Goal: Communication & Community: Participate in discussion

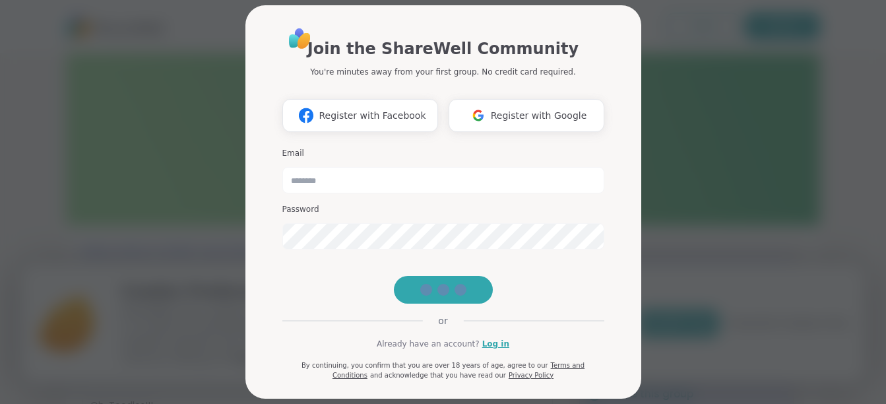
click at [521, 116] on div "Register with Facebook Register with Google" at bounding box center [443, 115] width 322 height 33
click at [534, 114] on div "Register with Facebook Register with Google" at bounding box center [443, 115] width 322 height 33
click at [525, 114] on div "Register with Facebook Register with Google" at bounding box center [443, 115] width 322 height 33
click at [540, 119] on div "Register with Facebook Register with Google" at bounding box center [443, 115] width 322 height 33
drag, startPoint x: 756, startPoint y: 160, endPoint x: 763, endPoint y: 156, distance: 7.7
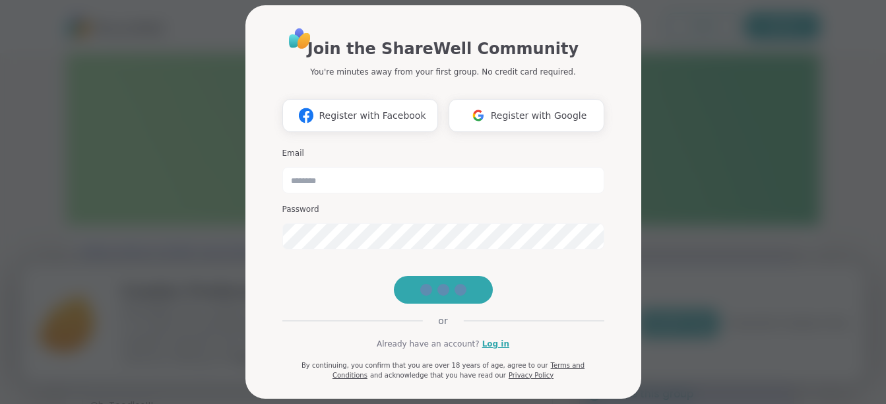
click at [763, 156] on div "Join the ShareWell Community You're minutes away from your first group. No cred…" at bounding box center [443, 202] width 871 height 404
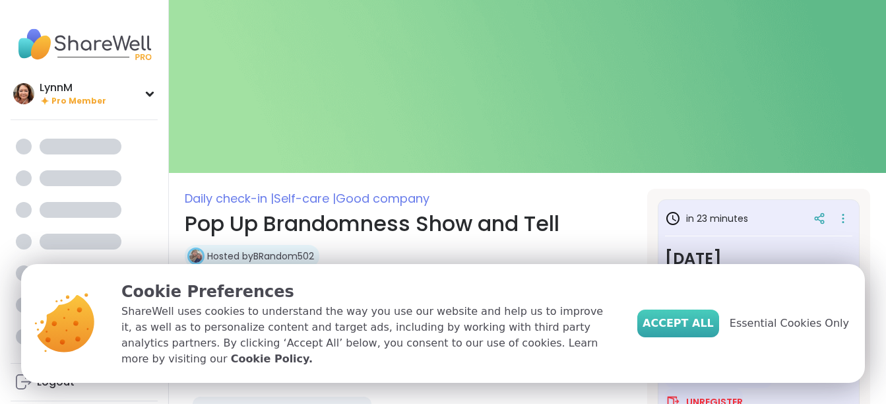
click at [714, 331] on span "Accept All" at bounding box center [678, 323] width 71 height 16
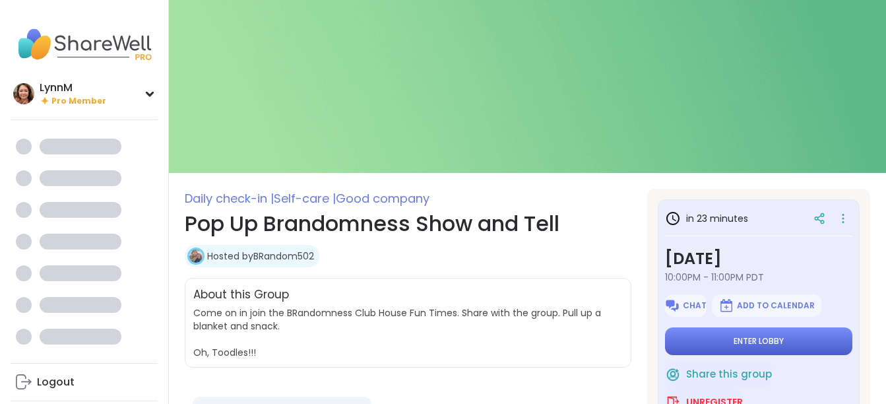
click at [713, 339] on button "Enter lobby" at bounding box center [758, 341] width 187 height 28
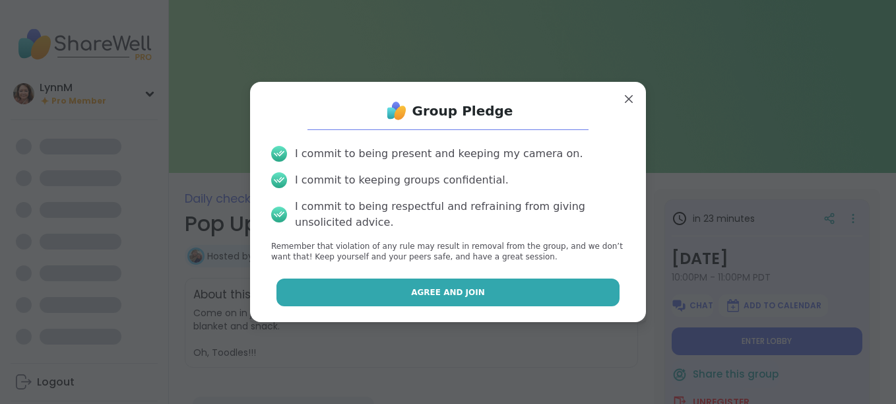
click at [506, 299] on button "Agree and Join" at bounding box center [449, 293] width 344 height 28
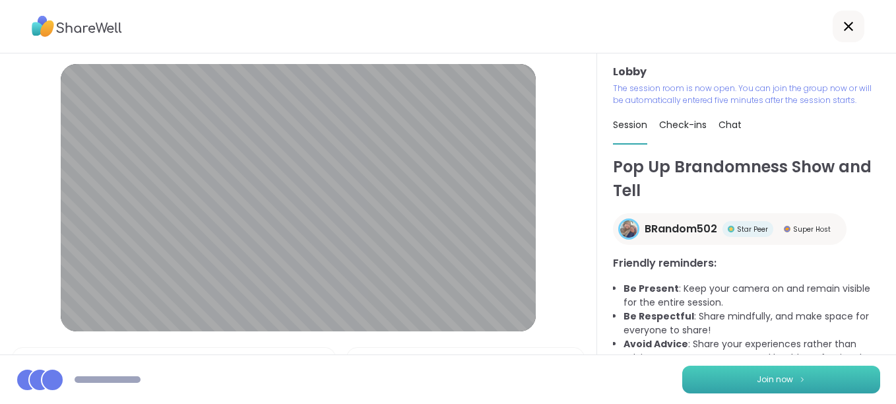
click at [777, 381] on span "Join now" at bounding box center [775, 380] width 36 height 12
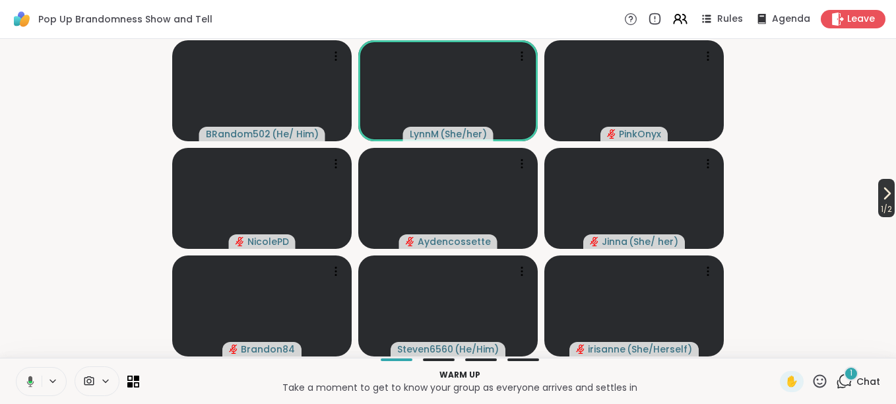
click at [879, 200] on icon at bounding box center [887, 193] width 16 height 16
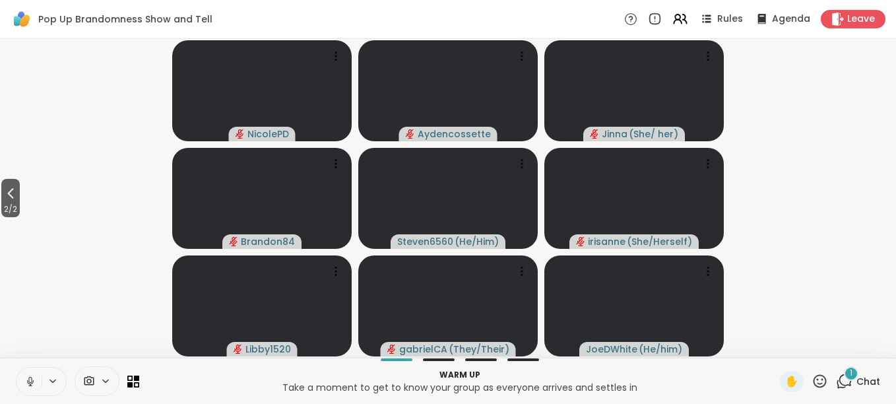
click at [14, 202] on span "2 / 2" at bounding box center [10, 209] width 18 height 16
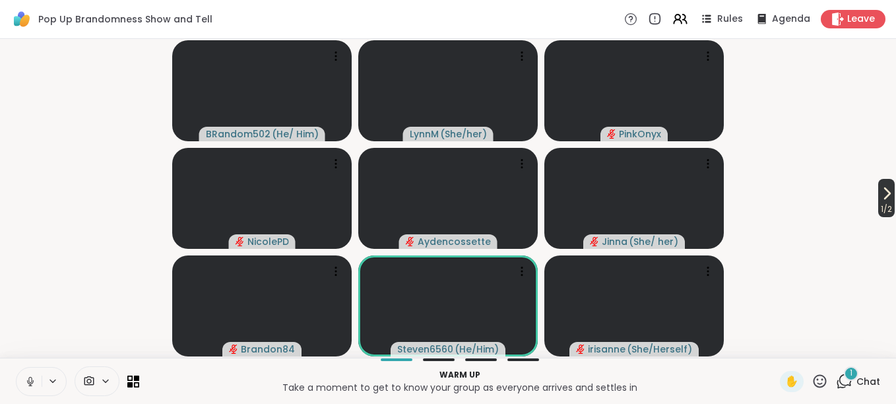
click at [881, 205] on span "1 / 2" at bounding box center [886, 209] width 16 height 16
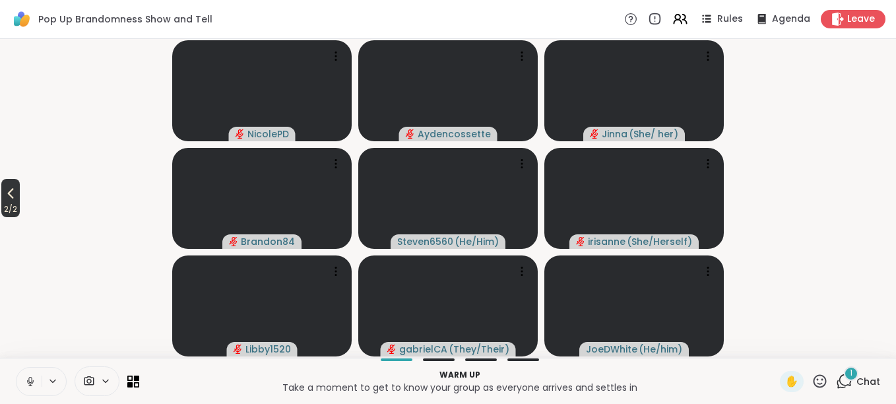
click at [18, 194] on icon at bounding box center [11, 193] width 16 height 16
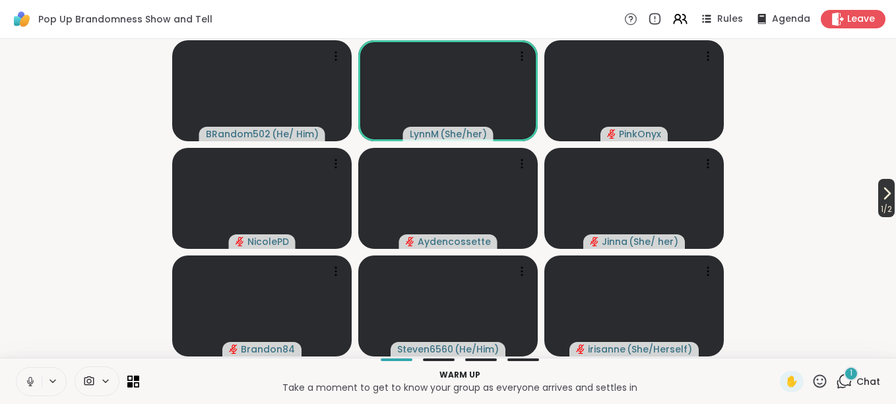
click at [880, 200] on icon at bounding box center [887, 193] width 16 height 16
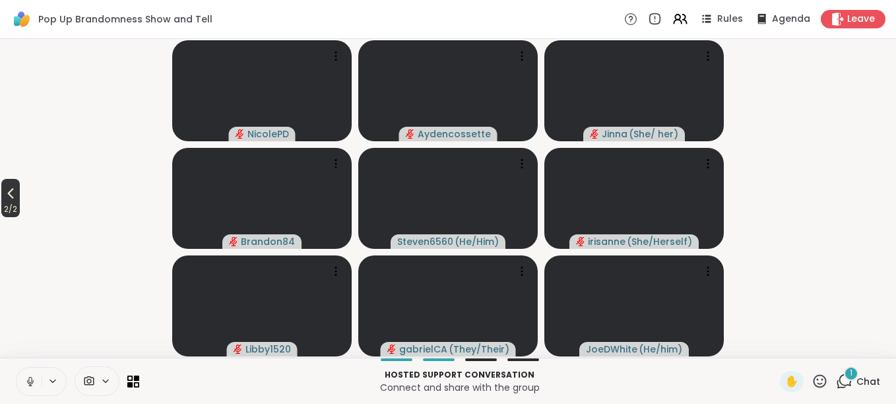
click at [17, 201] on icon at bounding box center [11, 193] width 16 height 16
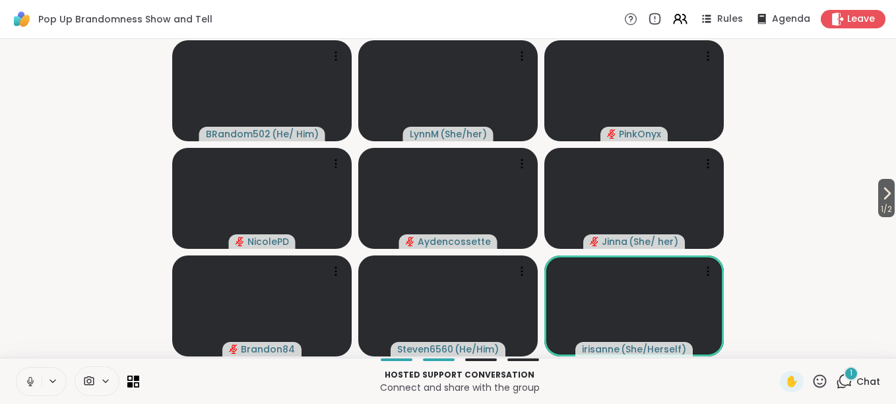
click at [31, 385] on icon at bounding box center [30, 382] width 12 height 12
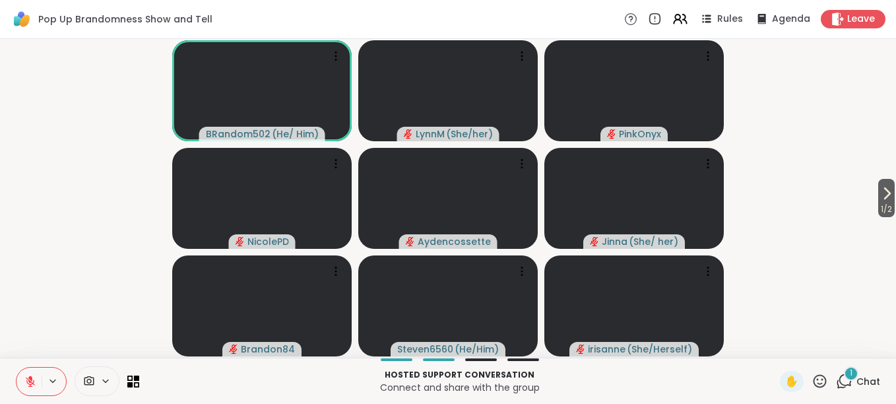
click at [34, 383] on icon at bounding box center [30, 381] width 9 height 9
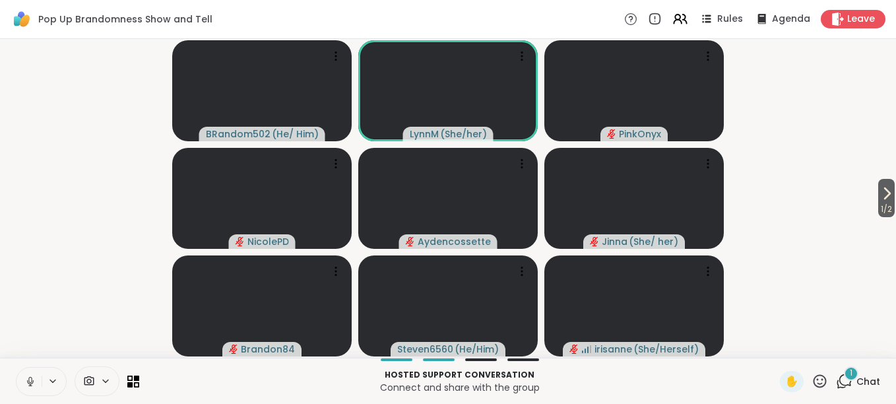
click at [30, 380] on icon at bounding box center [30, 382] width 12 height 12
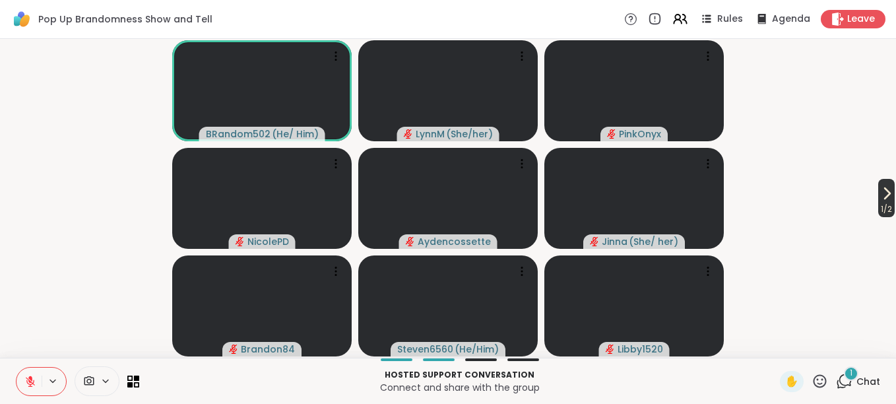
click at [882, 197] on icon at bounding box center [887, 193] width 16 height 16
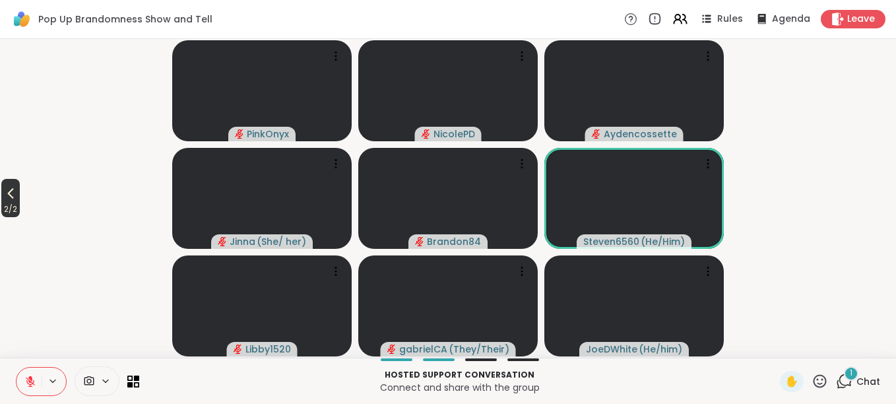
click at [13, 199] on icon at bounding box center [11, 193] width 16 height 16
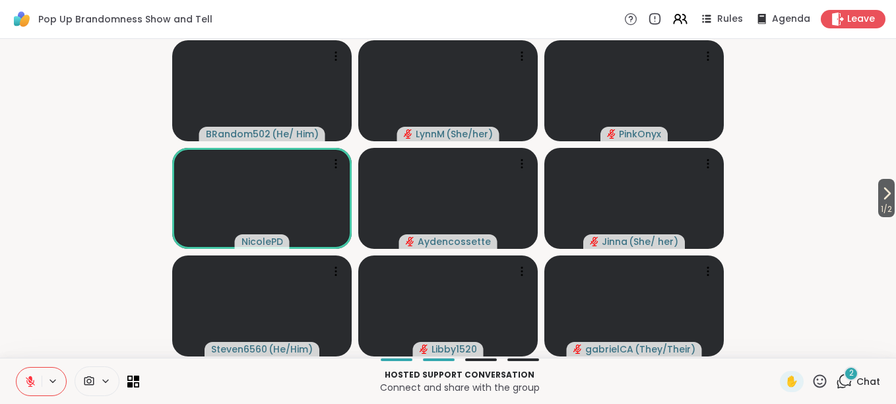
click at [836, 383] on icon at bounding box center [844, 381] width 16 height 16
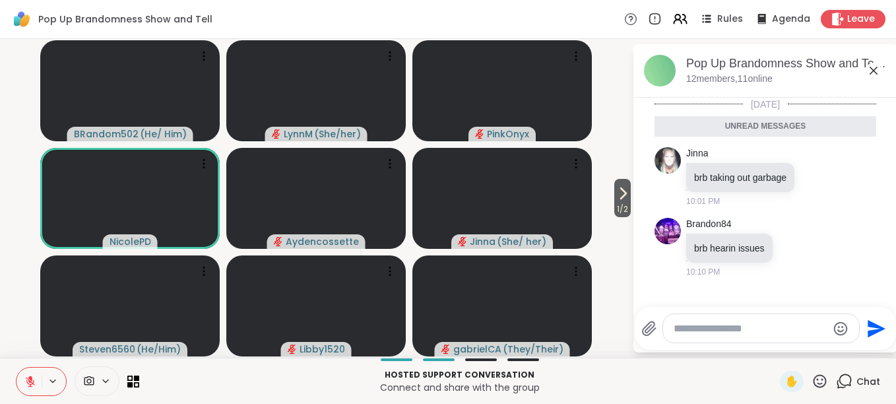
click at [694, 327] on textarea "Type your message" at bounding box center [751, 328] width 154 height 13
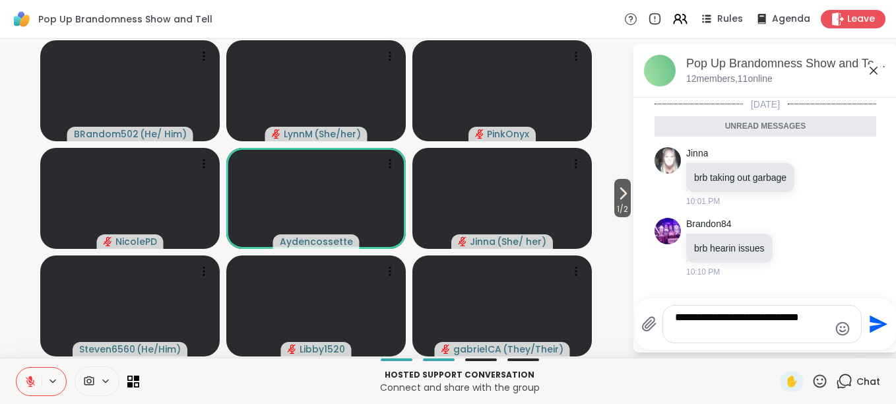
type textarea "**********"
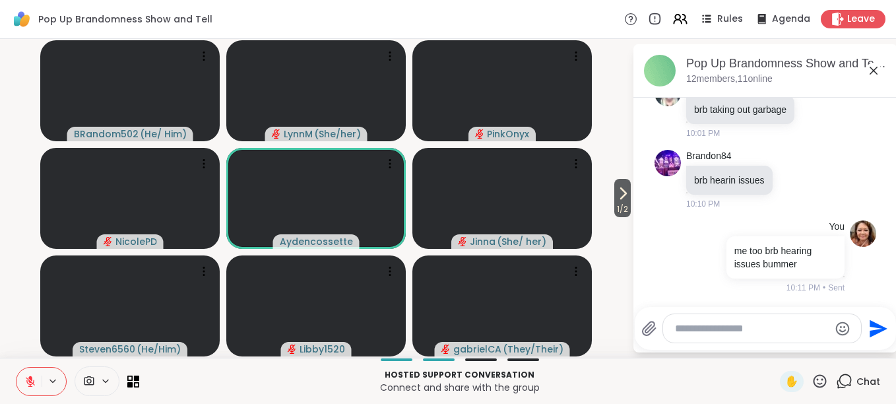
click at [873, 74] on icon at bounding box center [874, 71] width 16 height 16
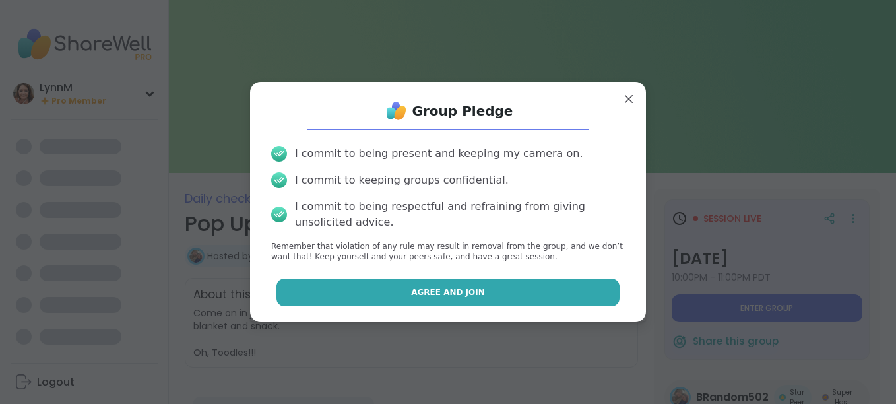
click at [546, 298] on button "Agree and Join" at bounding box center [449, 293] width 344 height 28
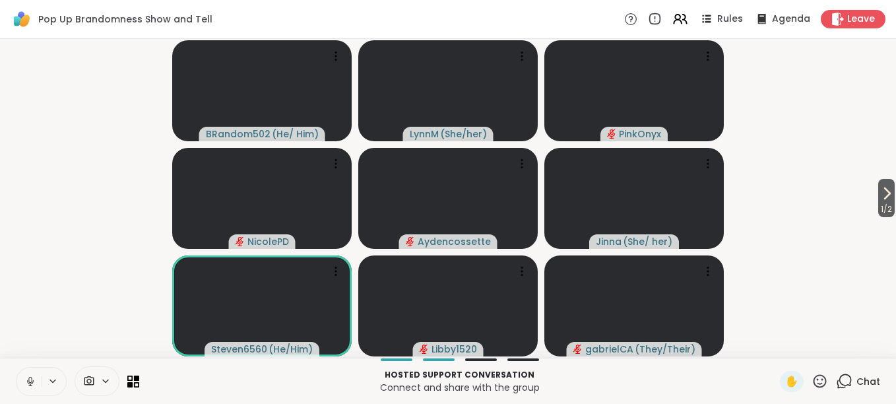
click at [31, 385] on icon at bounding box center [30, 382] width 12 height 12
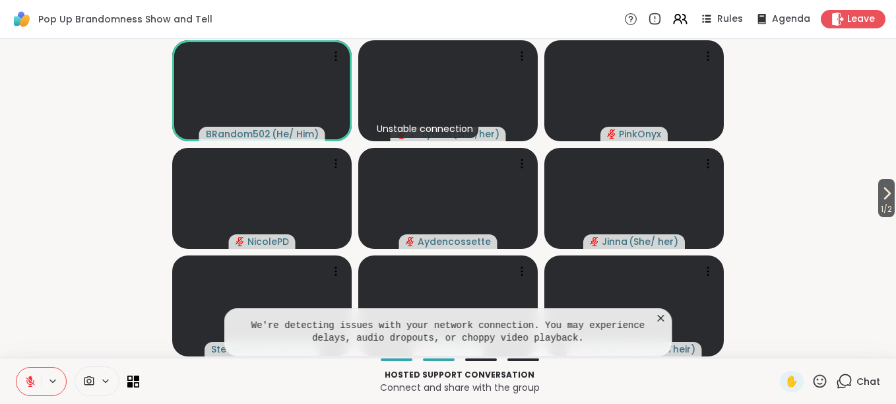
click at [32, 381] on icon at bounding box center [30, 382] width 12 height 12
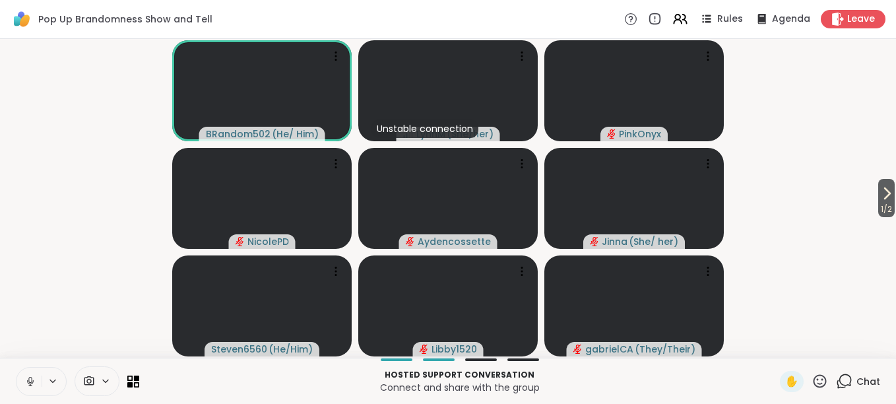
click at [32, 383] on icon at bounding box center [30, 381] width 7 height 4
click at [30, 383] on icon at bounding box center [30, 382] width 12 height 12
click at [30, 381] on icon at bounding box center [30, 382] width 12 height 12
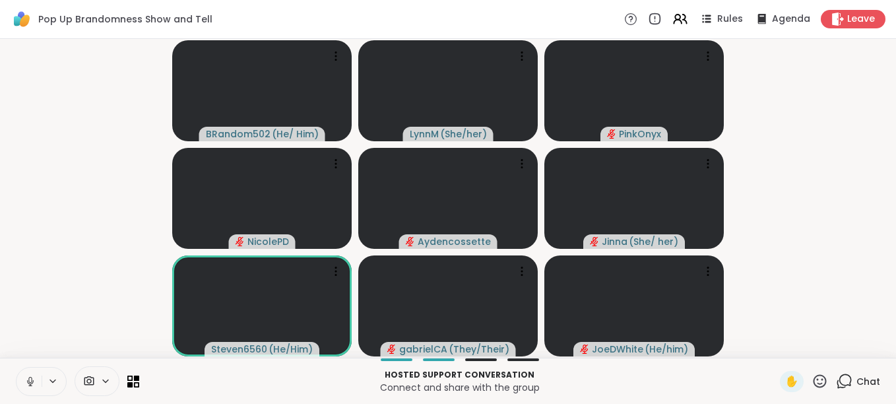
click at [31, 380] on icon at bounding box center [30, 382] width 12 height 12
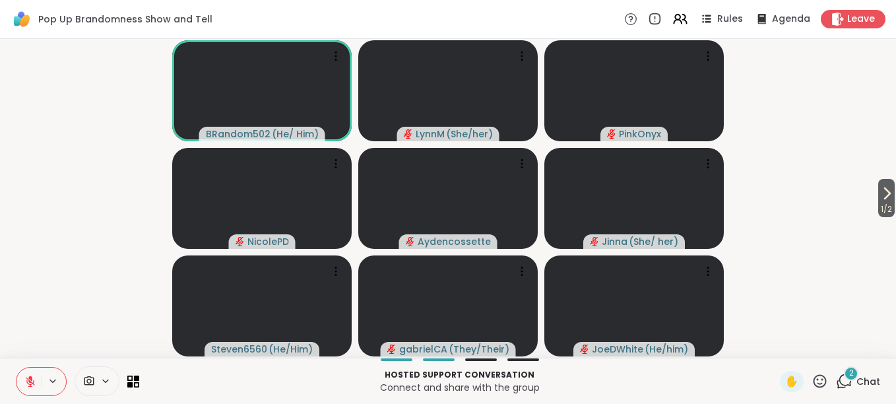
click at [33, 383] on icon at bounding box center [30, 381] width 9 height 9
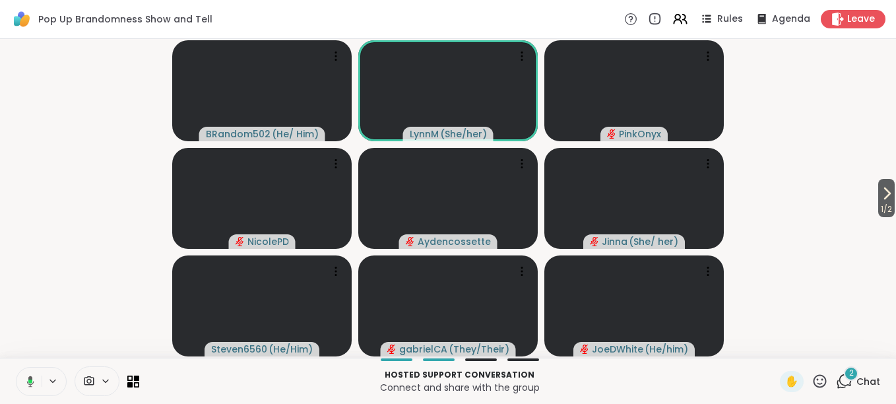
click at [31, 385] on icon at bounding box center [28, 382] width 12 height 12
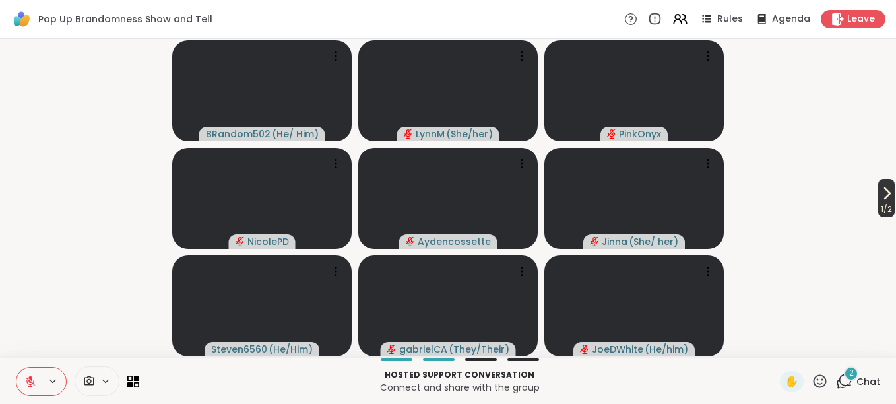
click at [879, 197] on icon at bounding box center [887, 193] width 16 height 16
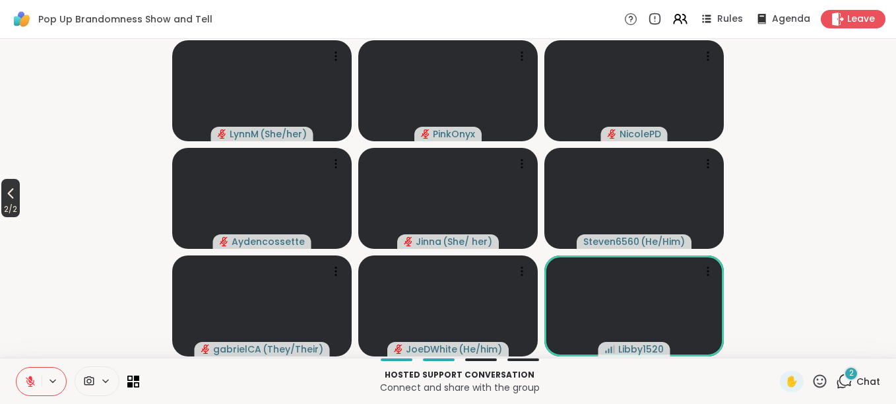
click at [8, 199] on icon at bounding box center [11, 193] width 16 height 16
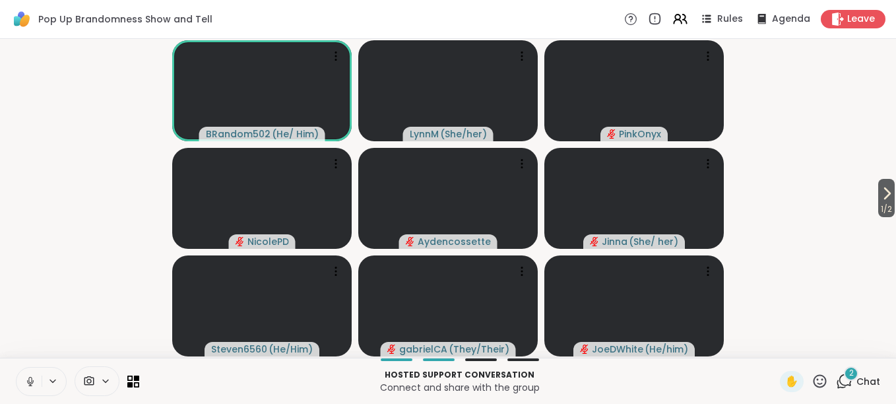
click at [30, 380] on icon at bounding box center [30, 382] width 12 height 12
click at [30, 380] on icon at bounding box center [30, 381] width 9 height 9
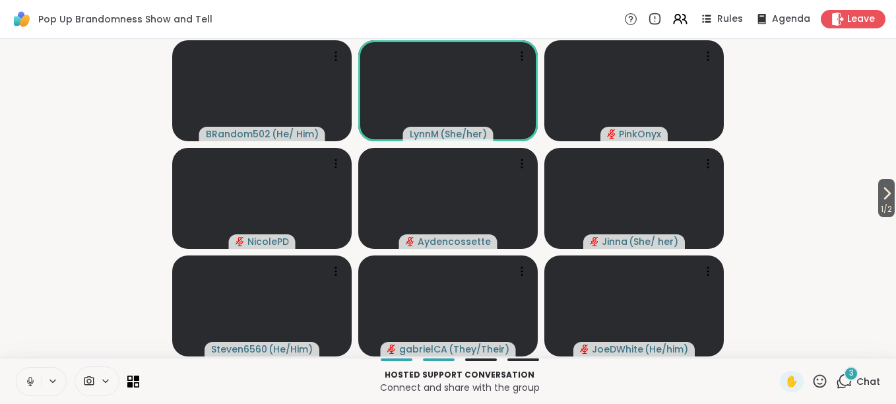
click at [32, 383] on icon at bounding box center [30, 381] width 7 height 4
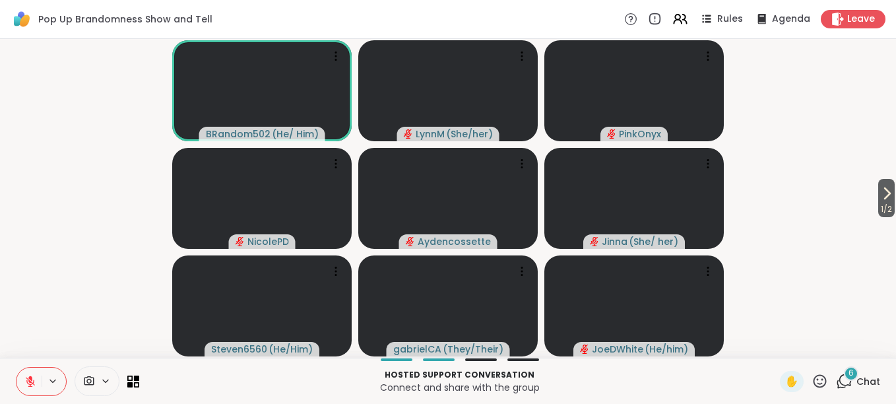
click at [836, 383] on icon at bounding box center [844, 381] width 16 height 16
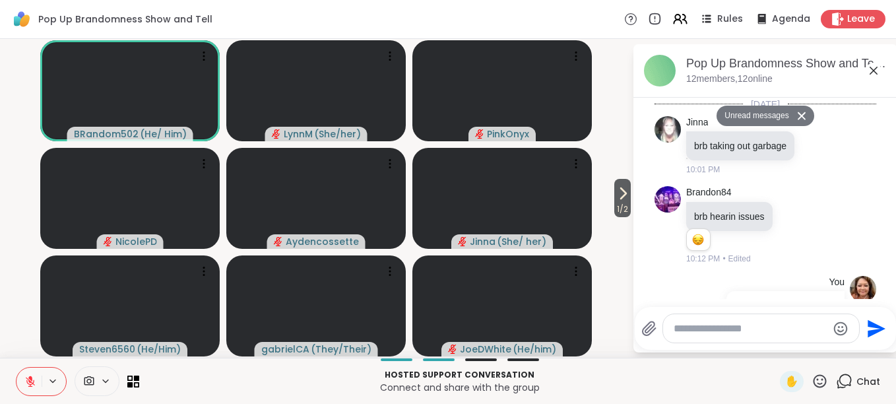
scroll to position [621, 0]
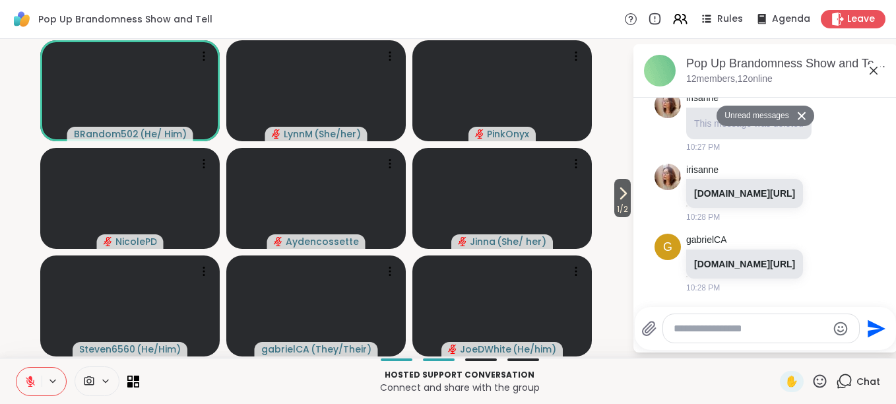
click at [876, 73] on icon at bounding box center [874, 71] width 8 height 8
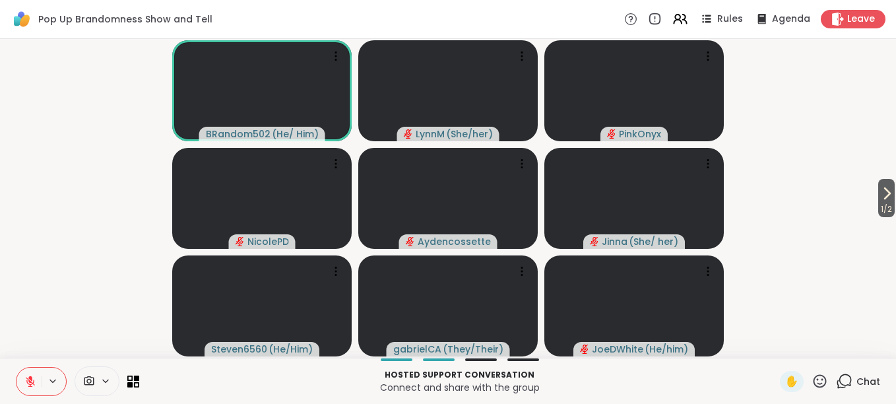
click at [863, 383] on span "Chat" at bounding box center [869, 381] width 24 height 13
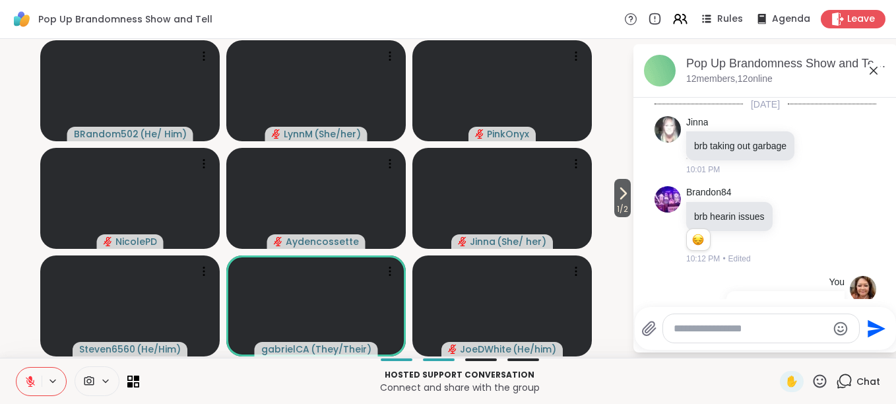
scroll to position [614, 0]
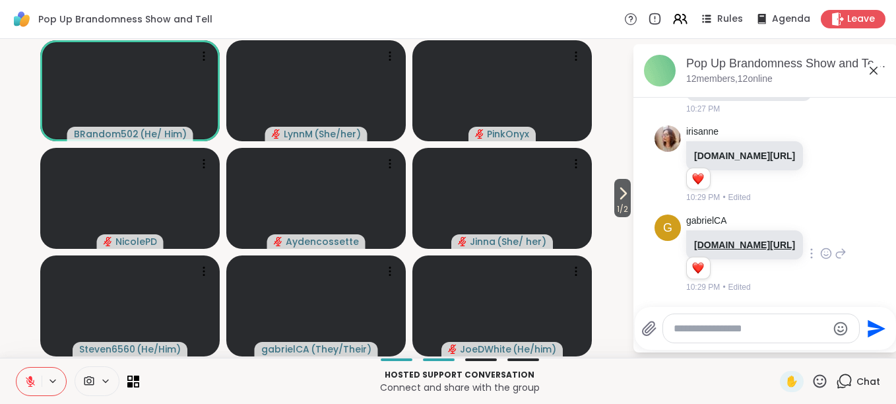
click at [726, 240] on link "youtube.com/watch?v=XfELJU1mRMg&themeRefresh=1" at bounding box center [744, 245] width 101 height 11
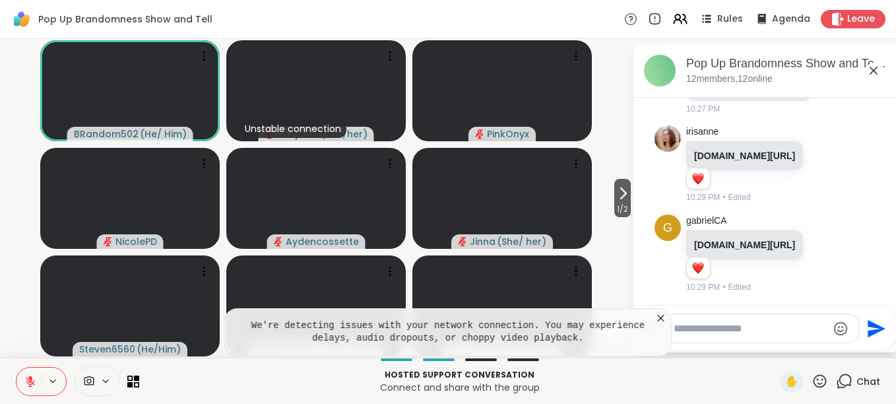
click at [874, 70] on icon at bounding box center [874, 71] width 16 height 16
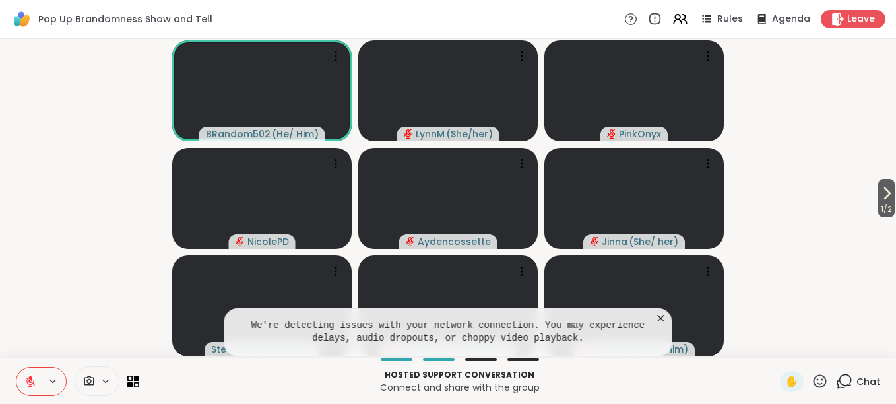
click at [661, 314] on icon at bounding box center [661, 318] width 13 height 13
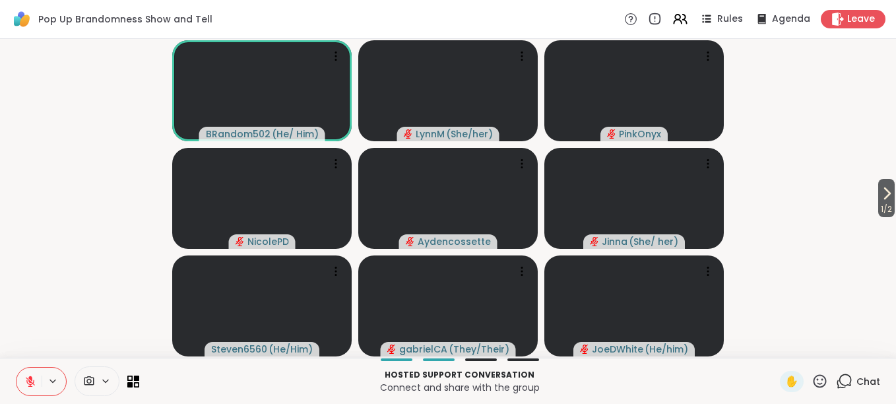
click at [859, 381] on span "Chat" at bounding box center [869, 381] width 24 height 13
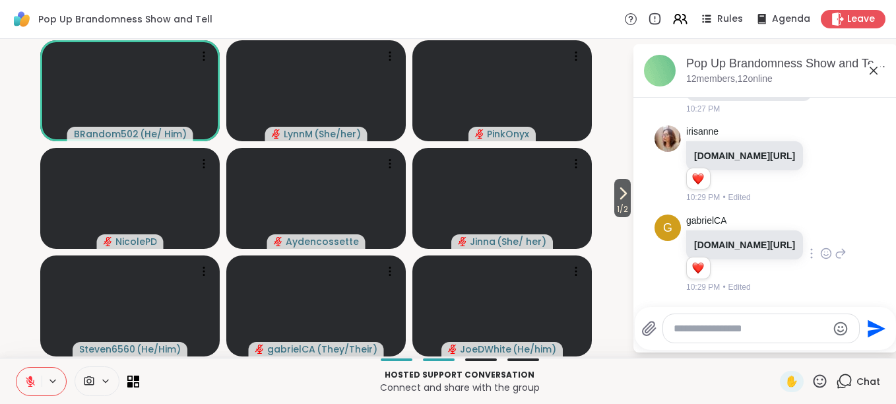
click at [820, 247] on icon at bounding box center [826, 253] width 12 height 13
click at [820, 226] on div "Select Reaction: Heart" at bounding box center [826, 232] width 12 height 12
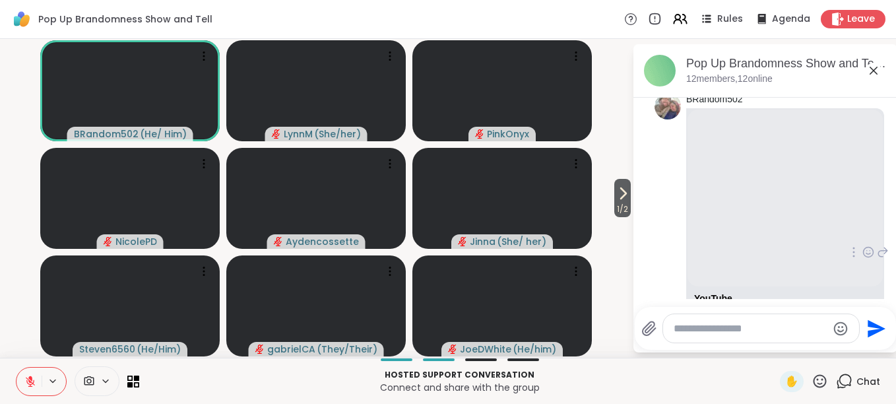
scroll to position [795, 0]
click at [873, 72] on icon at bounding box center [874, 71] width 16 height 16
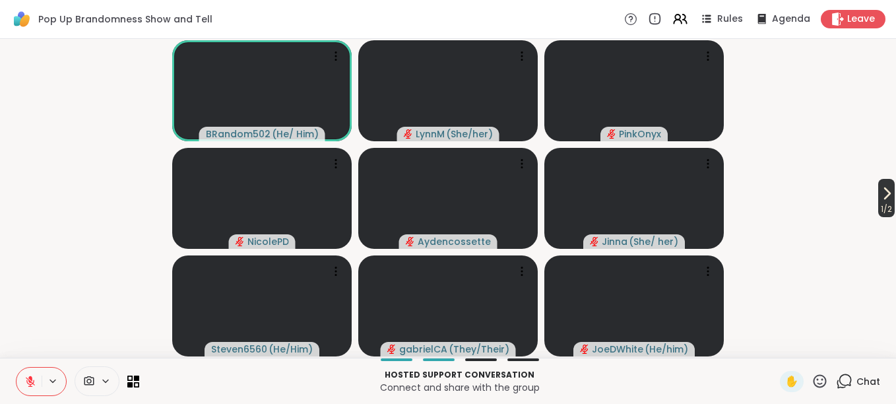
click at [879, 199] on icon at bounding box center [887, 193] width 16 height 16
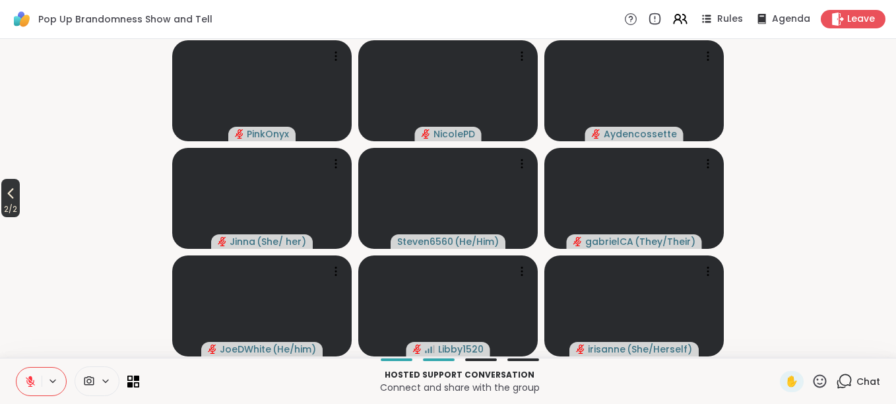
click at [9, 203] on span "2 / 2" at bounding box center [10, 209] width 18 height 16
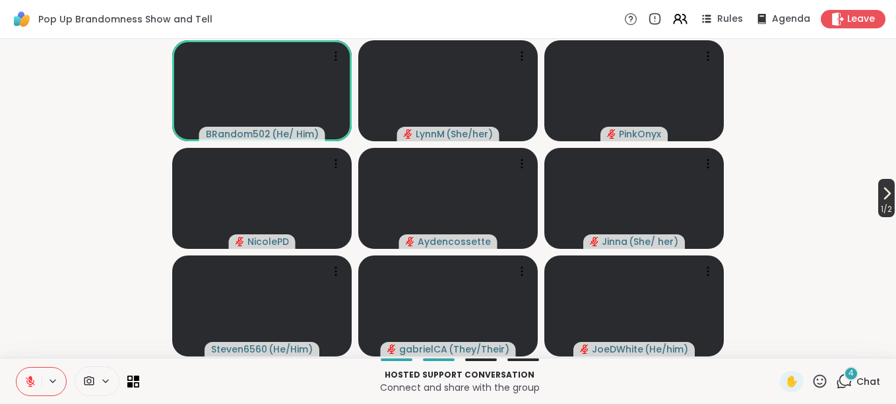
click at [880, 199] on icon at bounding box center [887, 193] width 16 height 16
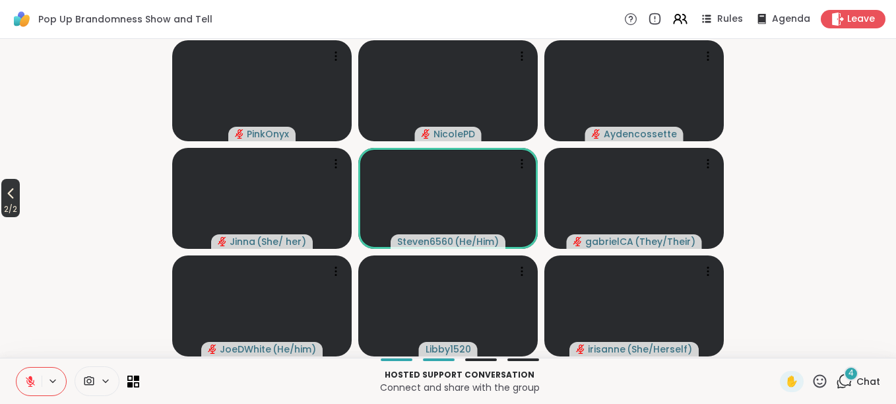
click at [13, 196] on icon at bounding box center [11, 194] width 6 height 11
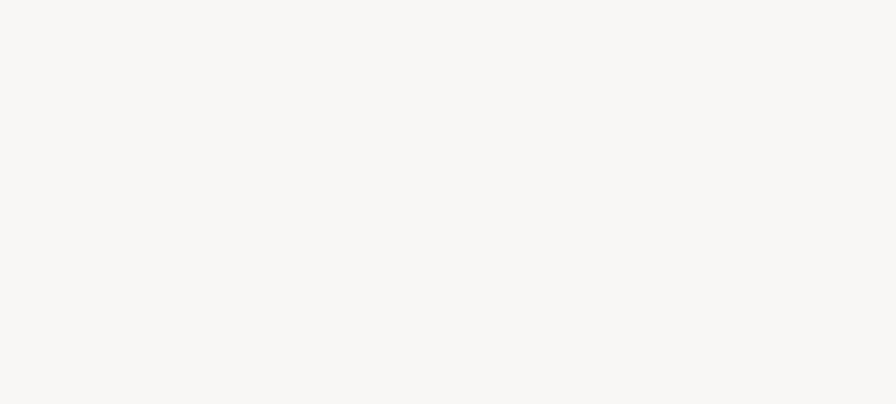
click at [711, 312] on div at bounding box center [448, 202] width 896 height 404
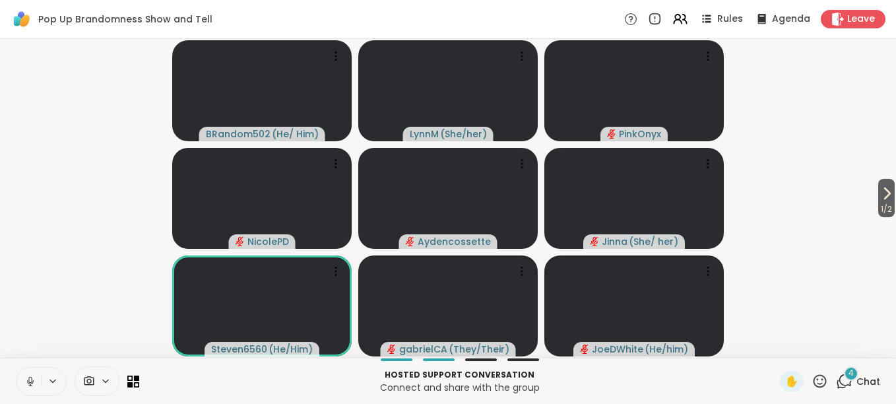
click at [32, 380] on icon at bounding box center [29, 380] width 3 height 6
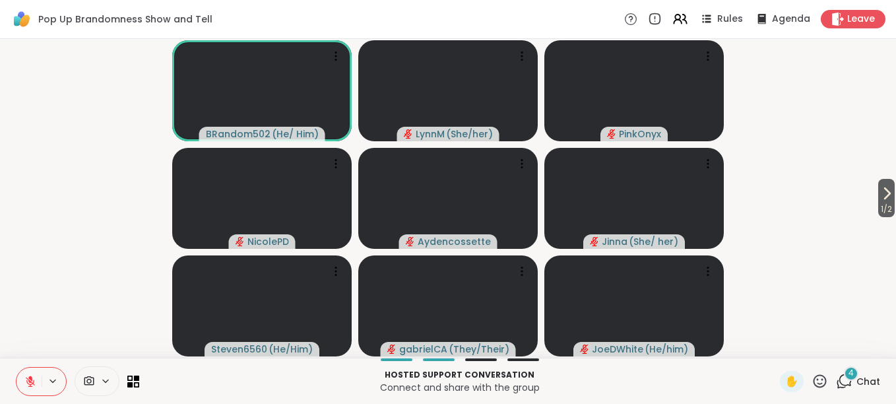
click at [34, 379] on icon at bounding box center [30, 382] width 12 height 12
click at [27, 384] on icon at bounding box center [30, 382] width 12 height 12
click at [880, 198] on icon at bounding box center [887, 193] width 16 height 16
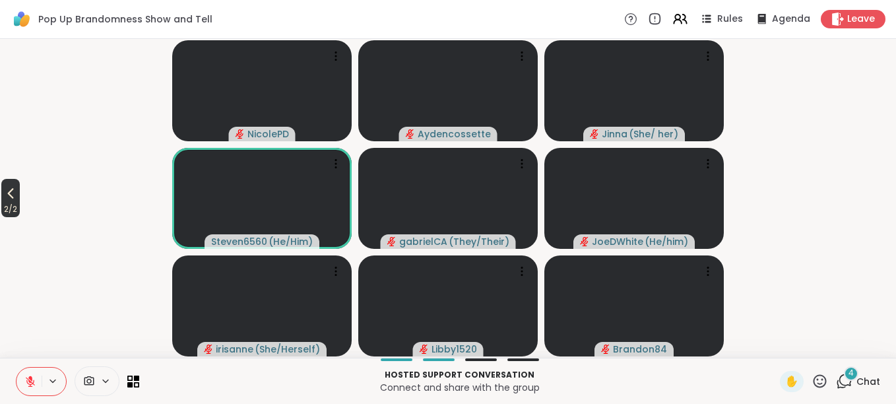
click at [9, 199] on icon at bounding box center [11, 193] width 16 height 16
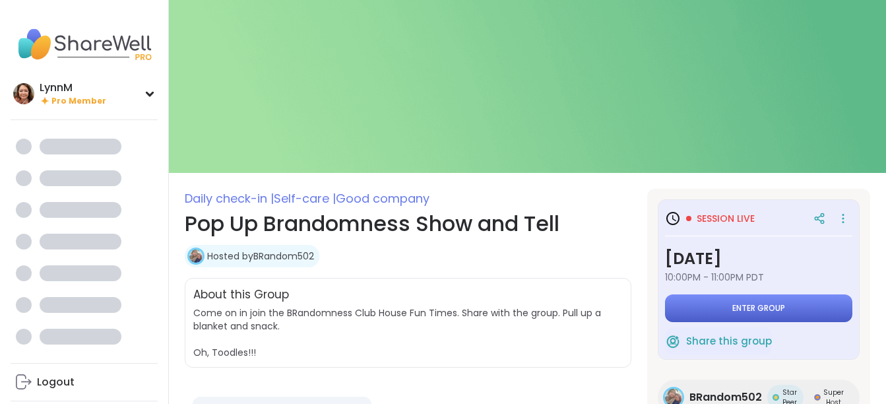
click at [748, 306] on span "Enter group" at bounding box center [759, 308] width 53 height 11
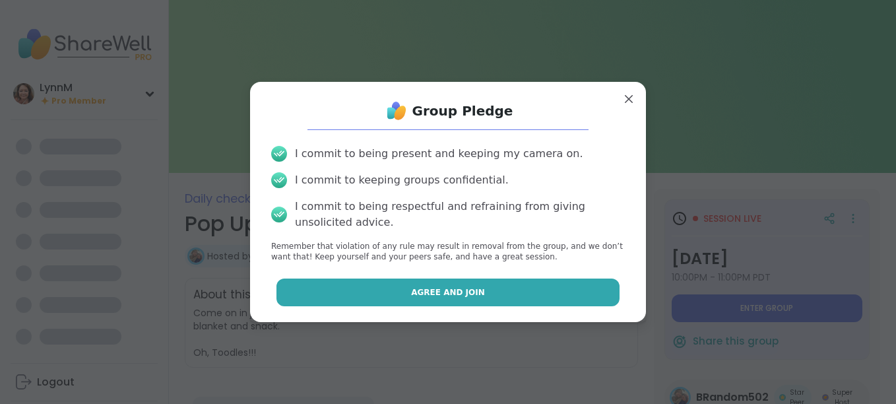
click at [557, 288] on button "Agree and Join" at bounding box center [449, 293] width 344 height 28
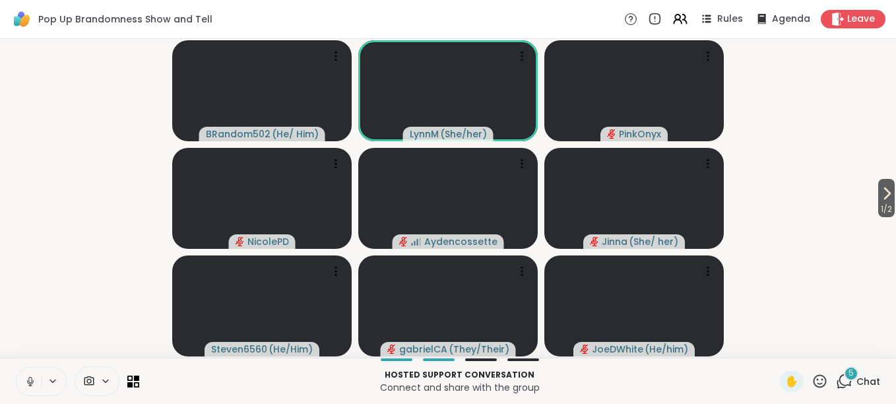
click at [30, 381] on icon at bounding box center [30, 382] width 12 height 12
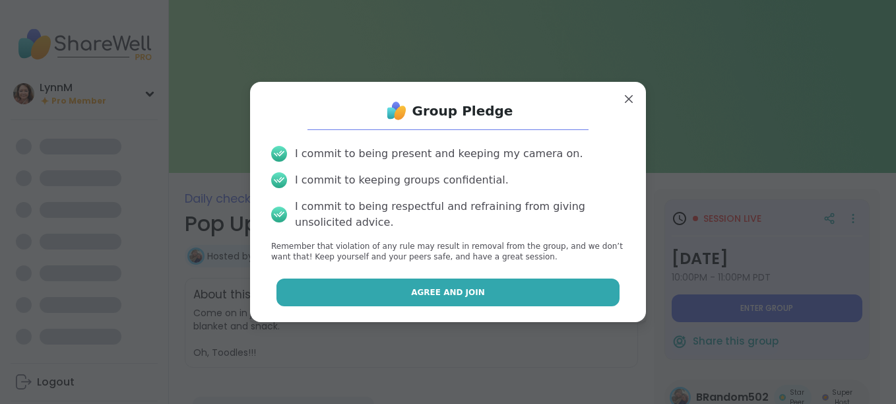
click at [462, 294] on span "Agree and Join" at bounding box center [448, 292] width 74 height 12
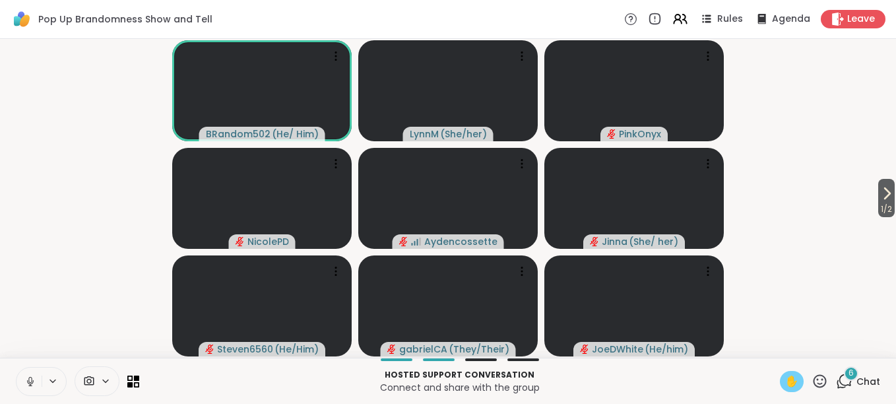
click at [785, 385] on span "✋" at bounding box center [791, 382] width 13 height 16
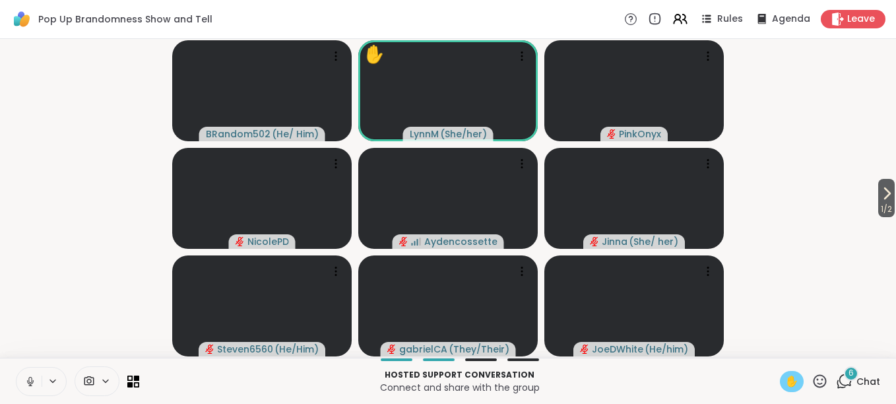
click at [29, 382] on icon at bounding box center [30, 382] width 12 height 12
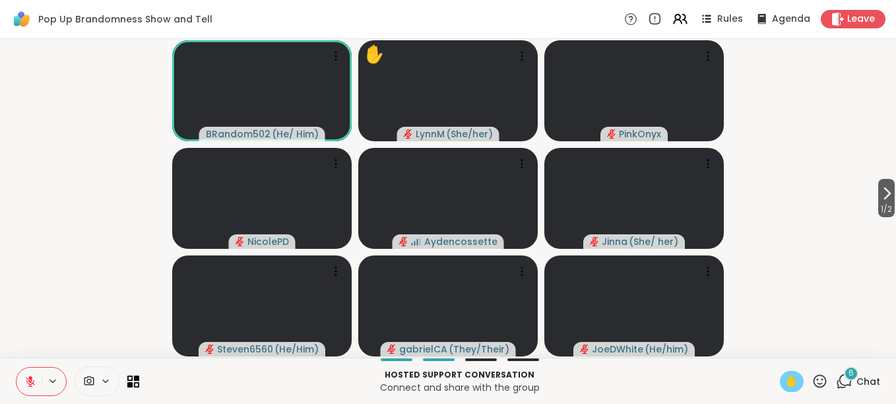
click at [785, 385] on span "✋" at bounding box center [791, 382] width 13 height 16
click at [30, 385] on icon at bounding box center [30, 381] width 9 height 9
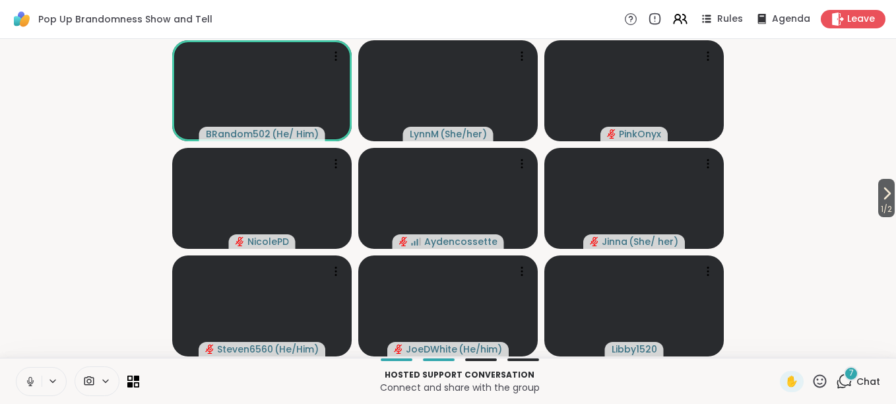
click at [30, 385] on icon at bounding box center [30, 382] width 12 height 12
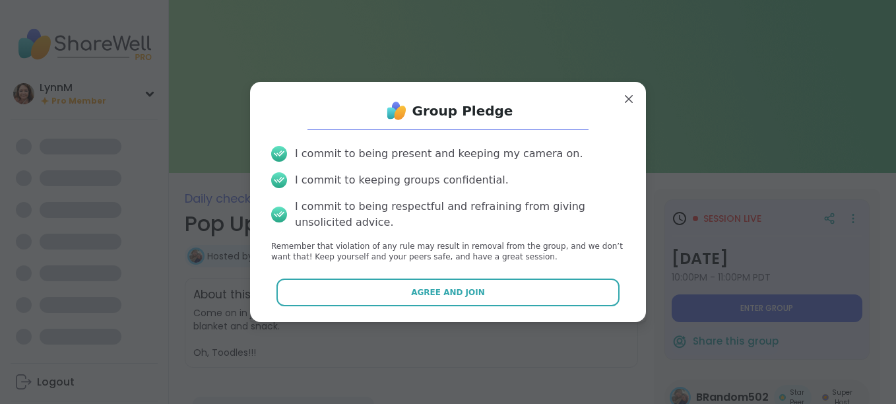
click at [477, 292] on button "Agree and Join" at bounding box center [449, 293] width 344 height 28
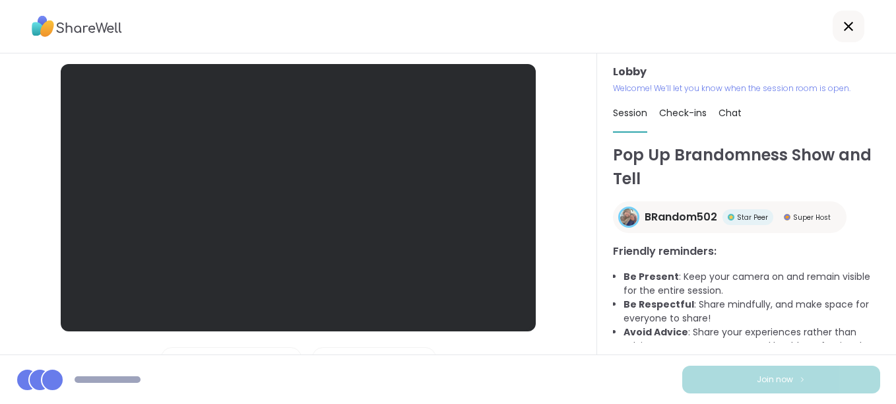
click at [753, 305] on li "Be Respectful : Share mindfully, and make space for everyone to share!" at bounding box center [752, 312] width 257 height 28
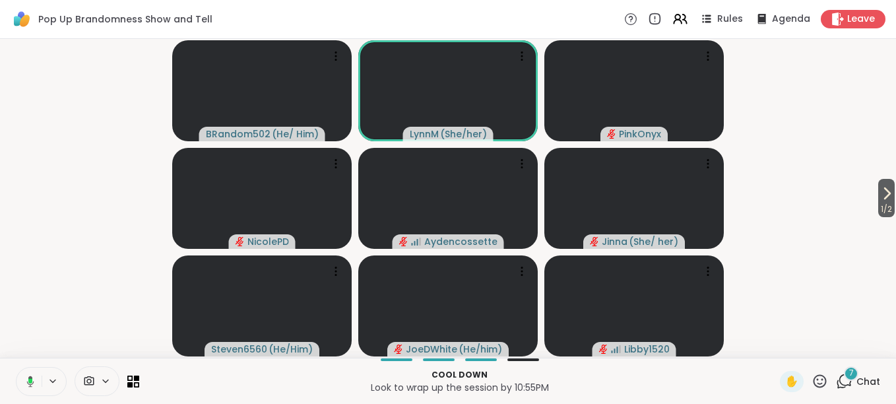
click at [34, 384] on icon at bounding box center [28, 382] width 12 height 12
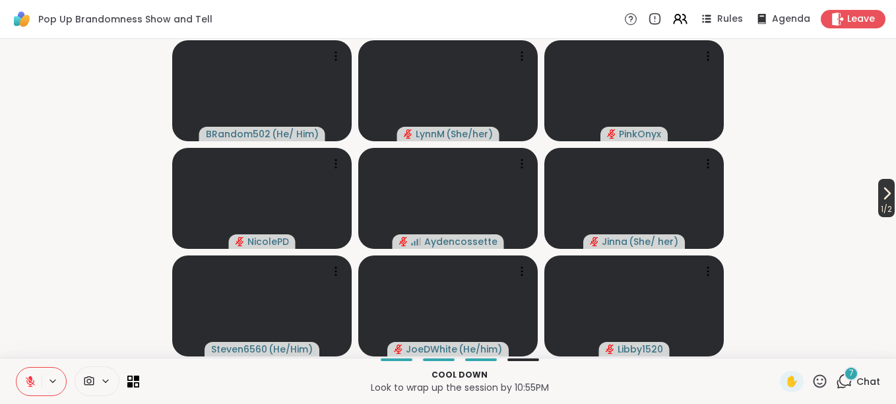
click at [878, 203] on span "1 / 2" at bounding box center [886, 209] width 16 height 16
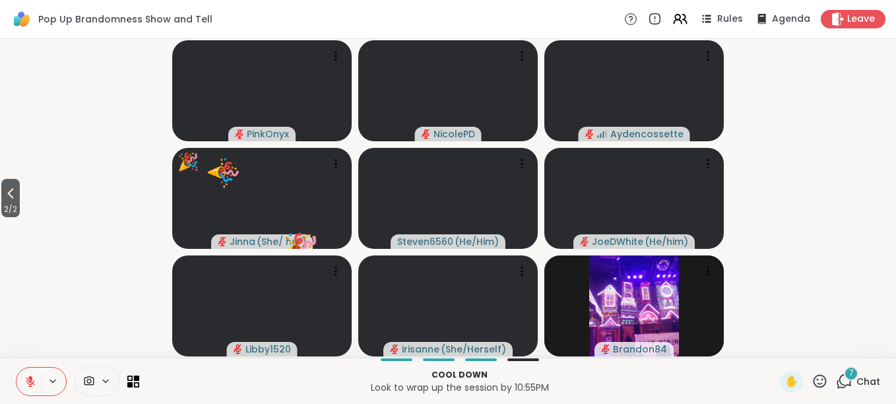
click at [32, 383] on icon at bounding box center [30, 382] width 12 height 12
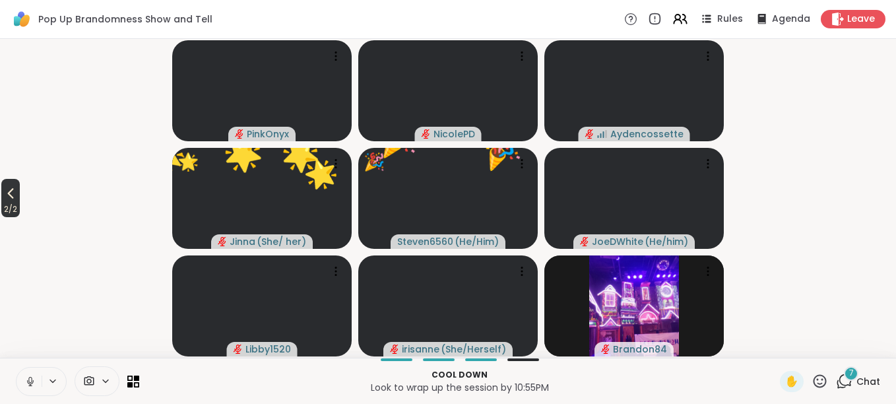
click at [15, 195] on icon at bounding box center [11, 193] width 16 height 16
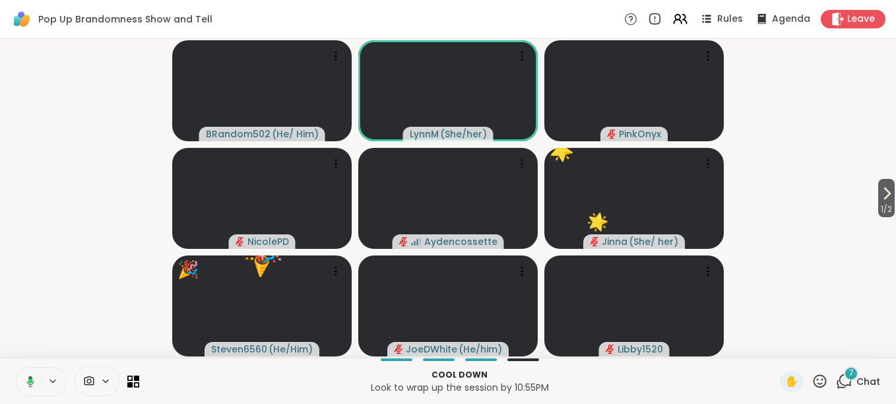
click at [31, 382] on icon at bounding box center [30, 380] width 4 height 5
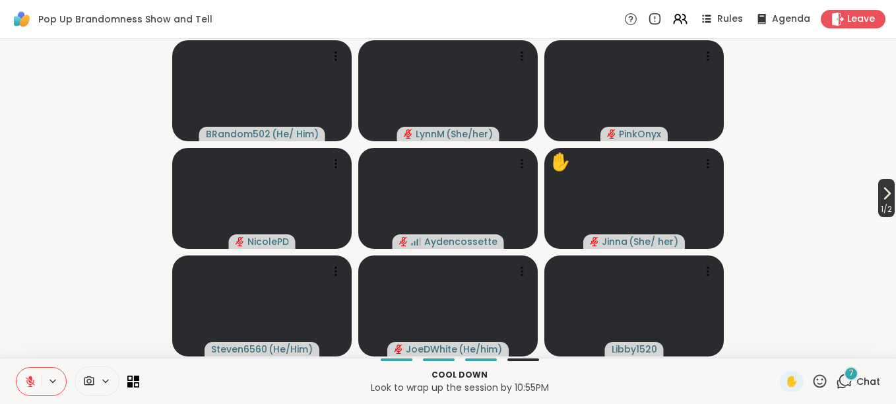
click at [880, 205] on span "1 / 2" at bounding box center [886, 209] width 16 height 16
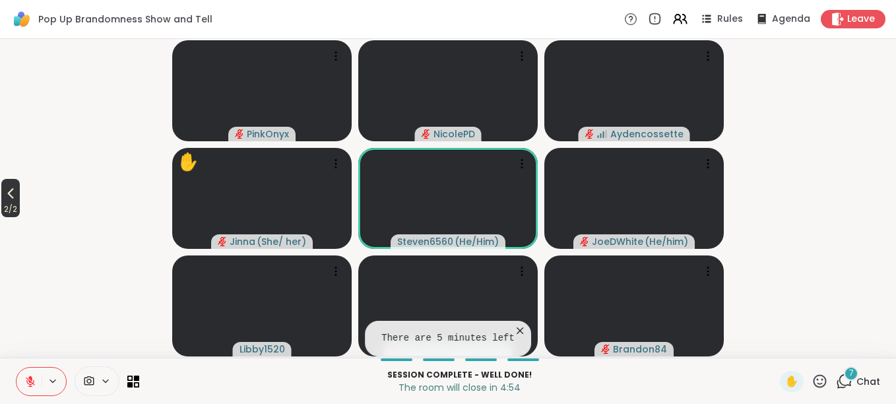
click at [10, 201] on icon at bounding box center [11, 193] width 16 height 16
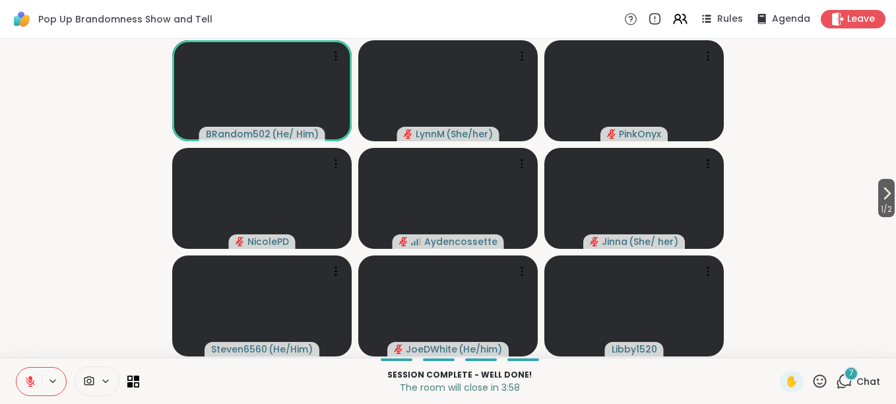
click at [32, 385] on icon at bounding box center [30, 382] width 12 height 12
click at [32, 379] on icon at bounding box center [30, 382] width 12 height 12
click at [30, 381] on icon at bounding box center [30, 381] width 9 height 9
click at [812, 384] on icon at bounding box center [820, 381] width 16 height 16
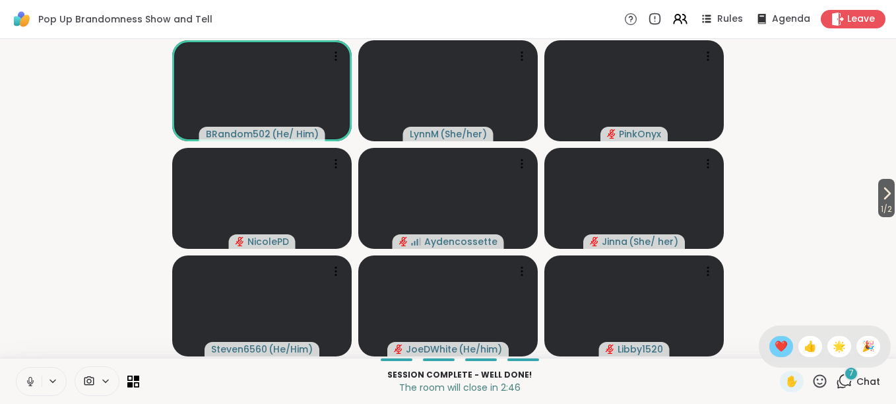
click at [775, 350] on span "❤️" at bounding box center [781, 347] width 13 height 16
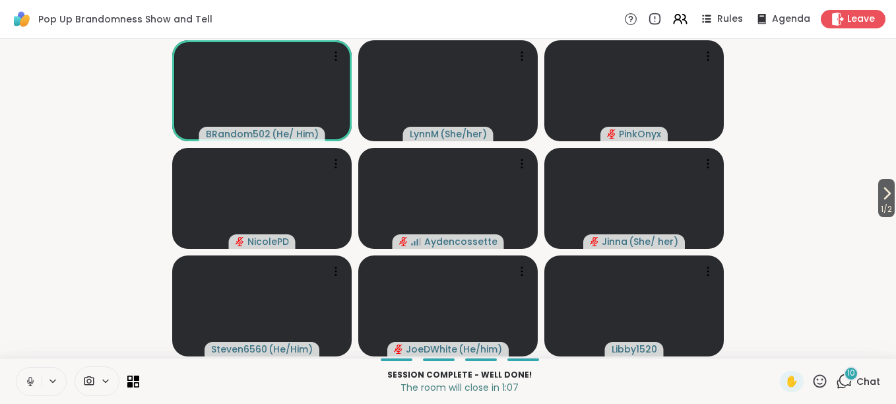
click at [812, 382] on icon at bounding box center [820, 381] width 16 height 16
click at [862, 347] on span "🎉" at bounding box center [868, 347] width 13 height 16
